Goal: Browse casually: Explore the website without a specific task or goal

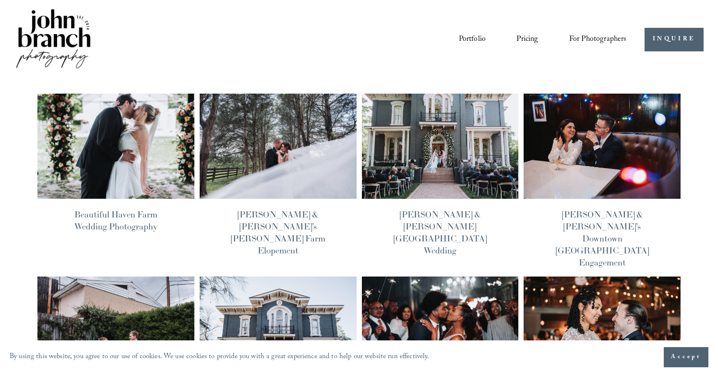
click at [54, 45] on img at bounding box center [53, 39] width 78 height 65
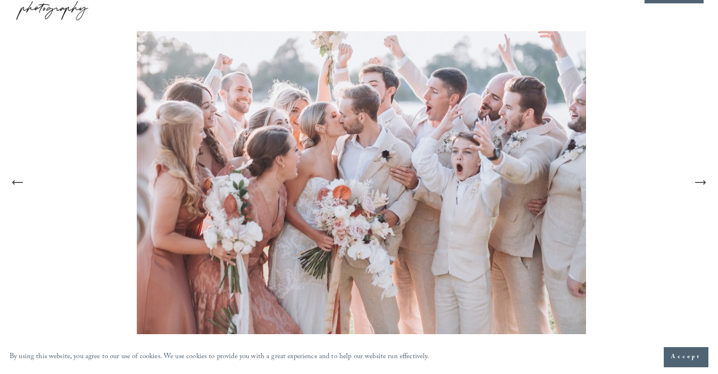
scroll to position [59, 0]
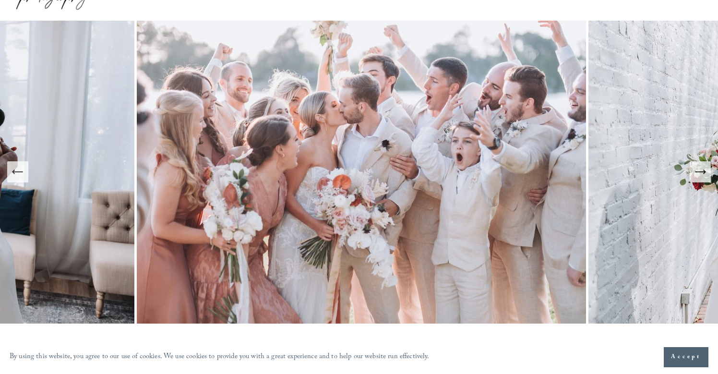
click at [697, 354] on span "Accept" at bounding box center [686, 358] width 30 height 10
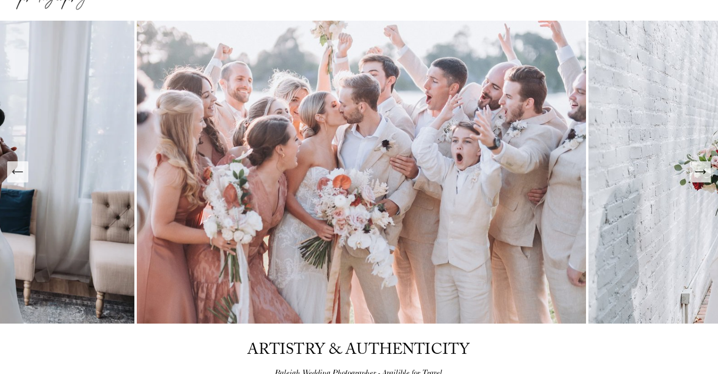
click at [703, 179] on button "Next Slide" at bounding box center [700, 171] width 21 height 21
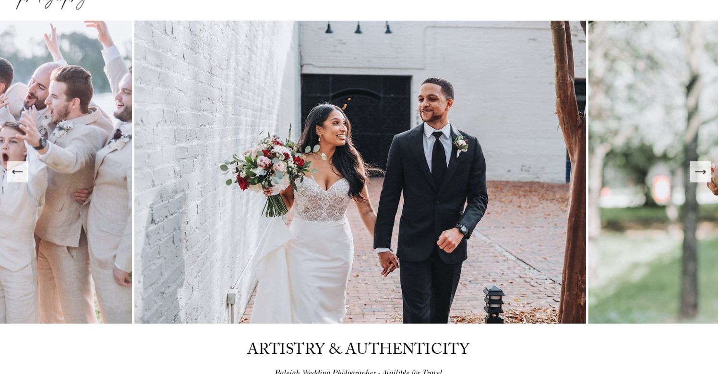
click at [703, 179] on button "Next Slide" at bounding box center [700, 171] width 21 height 21
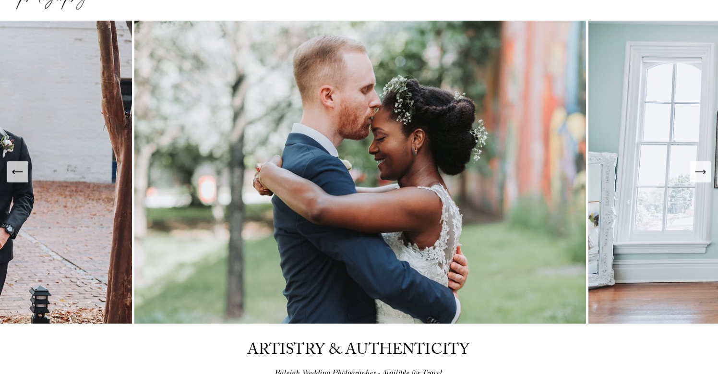
click at [703, 179] on button "Next Slide" at bounding box center [700, 171] width 21 height 21
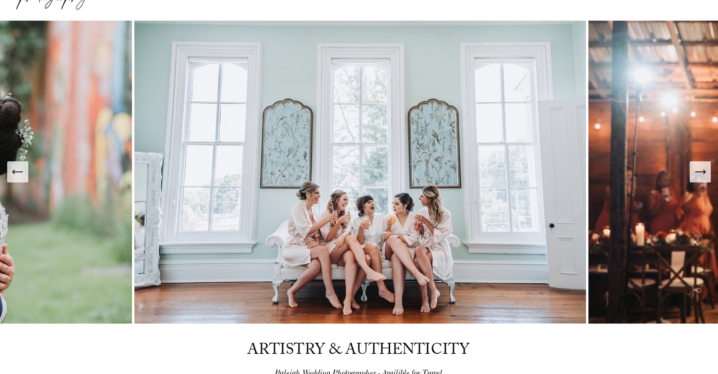
click at [703, 179] on button "Next Slide" at bounding box center [700, 171] width 21 height 21
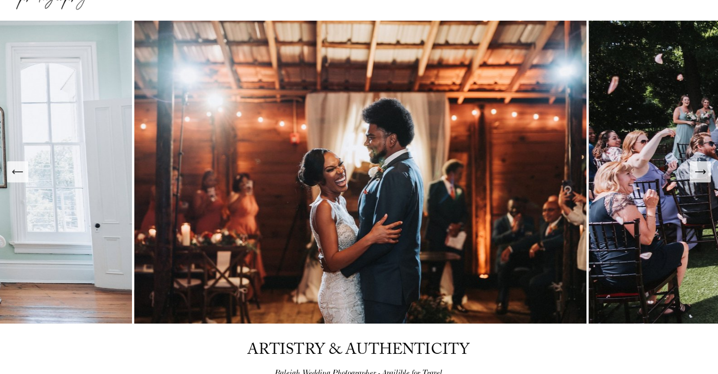
click at [703, 179] on button "Next Slide" at bounding box center [700, 171] width 21 height 21
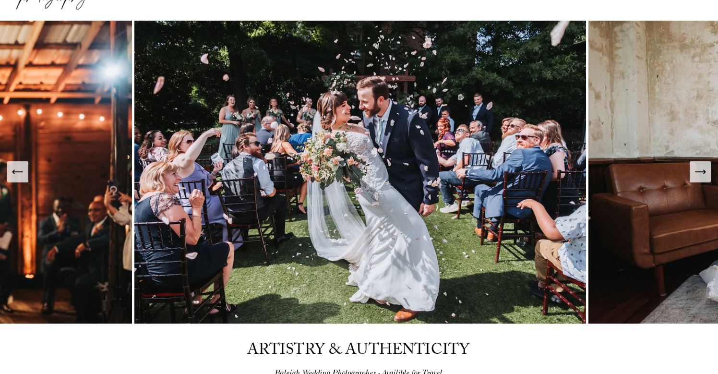
click at [703, 179] on button "Next Slide" at bounding box center [700, 171] width 21 height 21
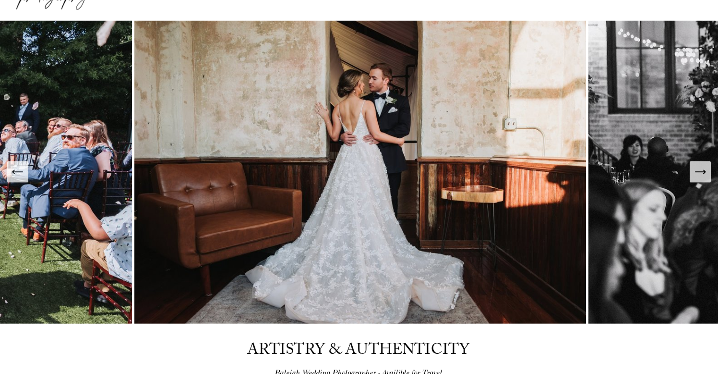
click at [703, 179] on button "Next Slide" at bounding box center [700, 171] width 21 height 21
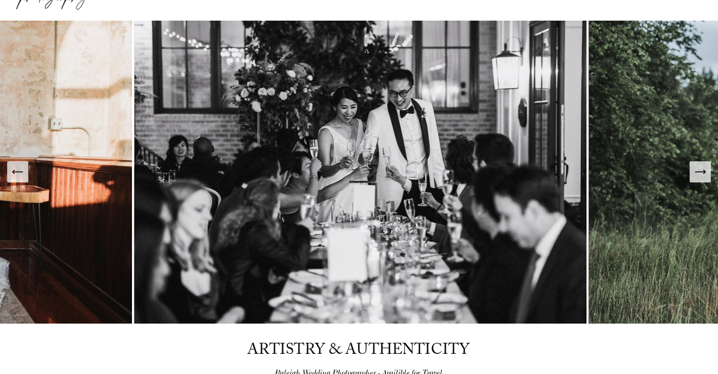
click at [703, 179] on button "Next Slide" at bounding box center [700, 171] width 21 height 21
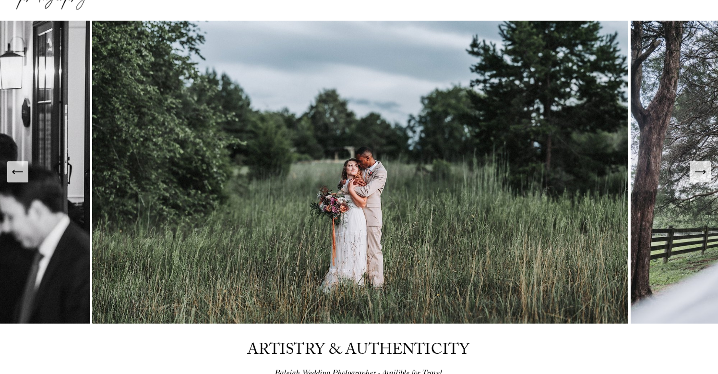
click at [703, 179] on button "Next Slide" at bounding box center [700, 171] width 21 height 21
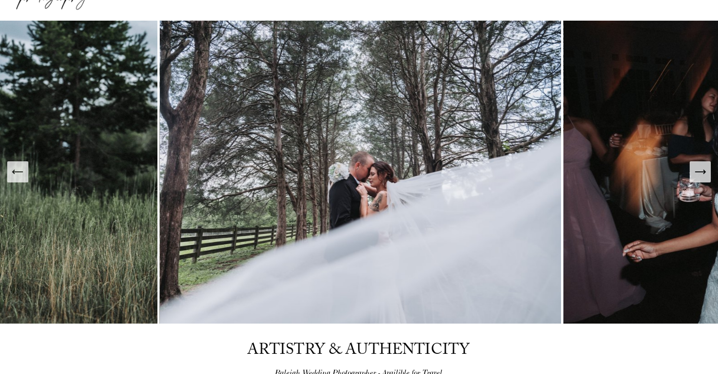
click at [703, 179] on button "Next Slide" at bounding box center [700, 171] width 21 height 21
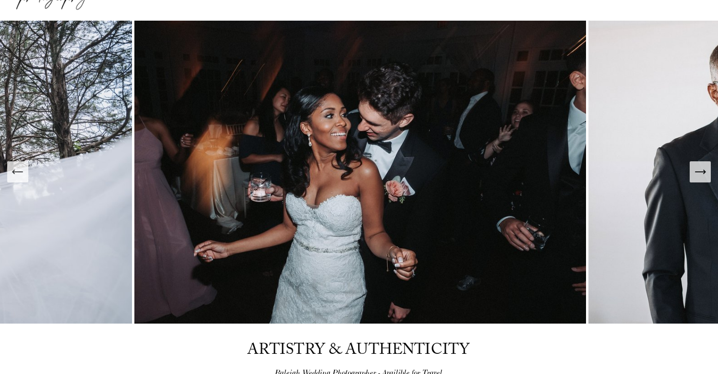
click at [703, 179] on button "Next Slide" at bounding box center [700, 171] width 21 height 21
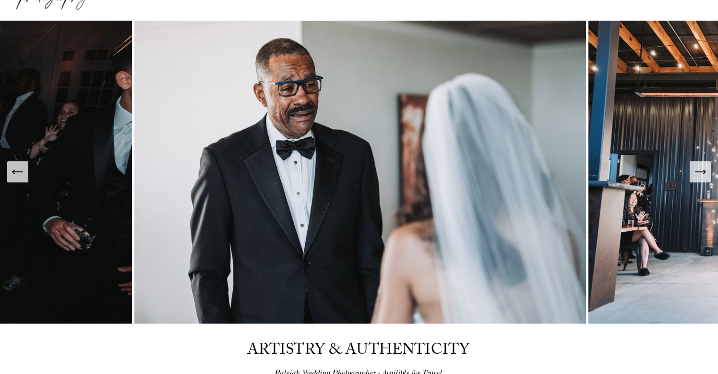
click at [703, 179] on button "Next Slide" at bounding box center [700, 171] width 21 height 21
